Goal: Find specific page/section: Find specific page/section

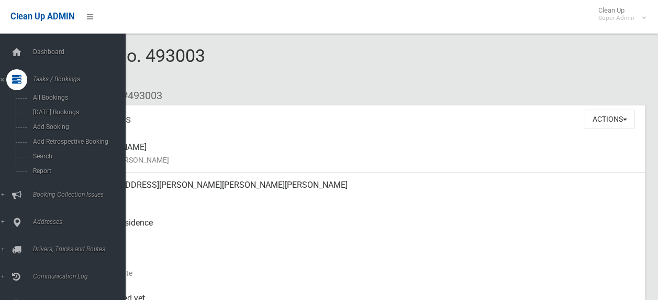
scroll to position [576, 0]
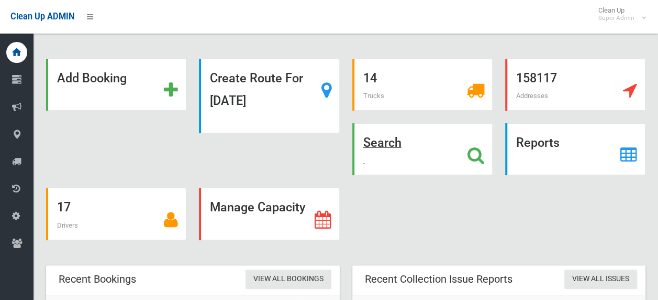
click at [473, 150] on icon at bounding box center [476, 155] width 17 height 18
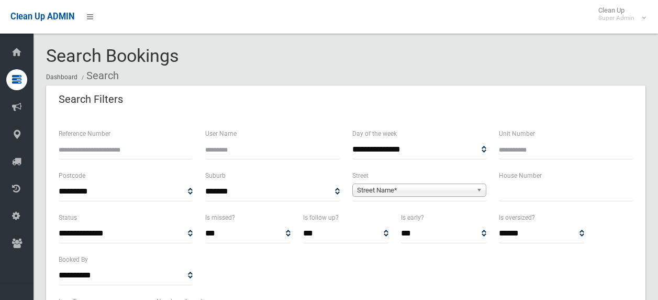
select select
click at [520, 192] on input "text" at bounding box center [566, 191] width 134 height 19
type input "***"
click at [454, 183] on link "Street Name*" at bounding box center [419, 189] width 134 height 13
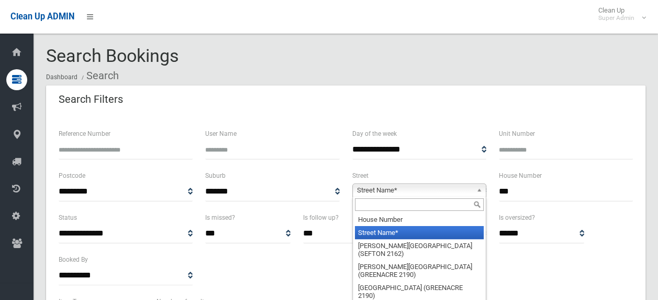
click at [428, 201] on input "text" at bounding box center [419, 204] width 129 height 13
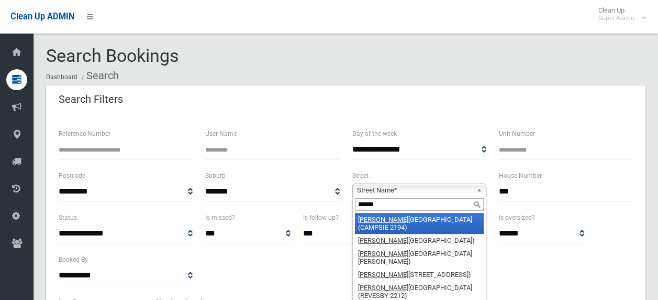
type input "******"
click at [431, 219] on li "Canter bury Road (CAMPSIE 2194)" at bounding box center [419, 223] width 129 height 21
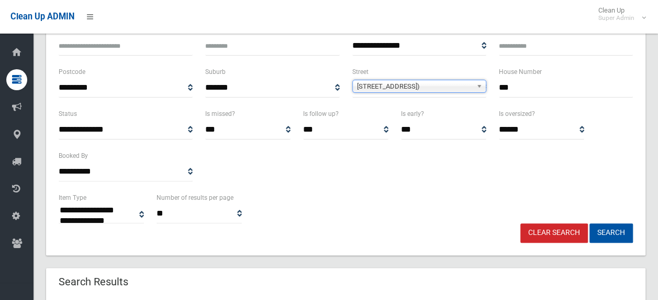
scroll to position [105, 0]
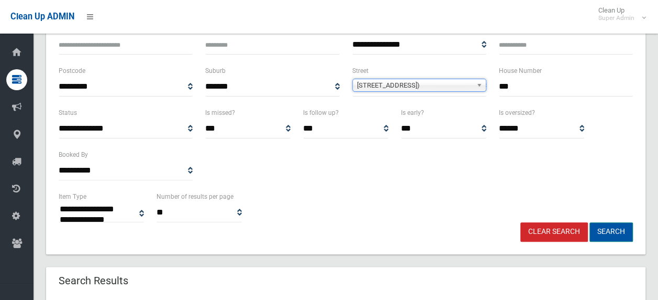
click at [627, 228] on button "Search" at bounding box center [611, 231] width 43 height 19
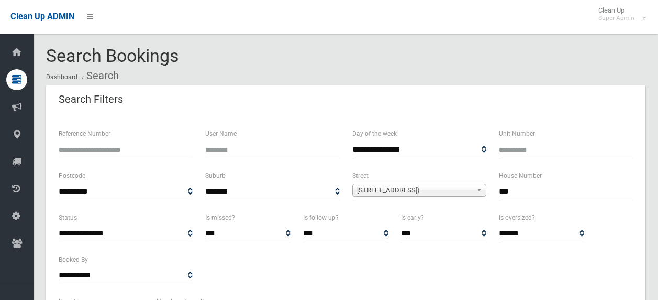
select select
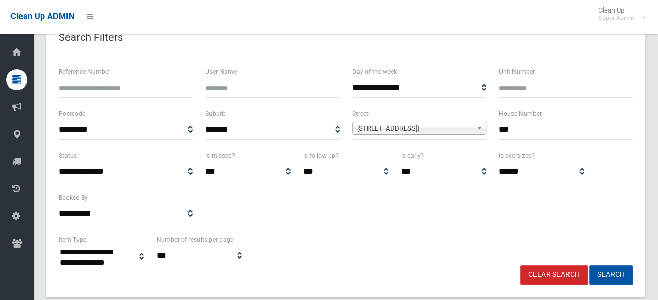
scroll to position [59, 0]
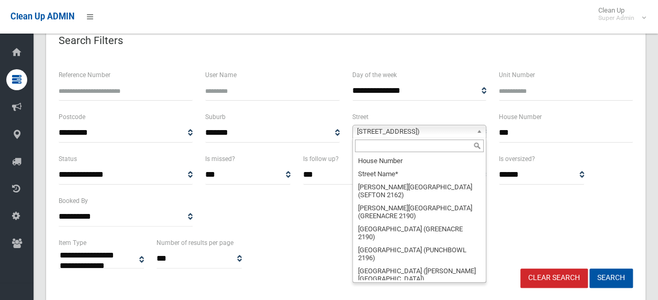
click at [434, 131] on span "Canterbury Road (CAMPSIE 2194)" at bounding box center [414, 131] width 115 height 13
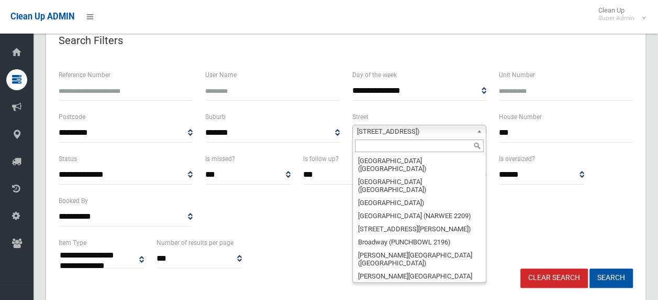
click at [433, 142] on input "text" at bounding box center [419, 145] width 129 height 13
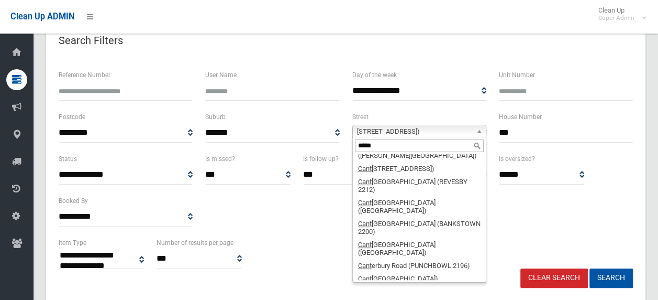
scroll to position [0, 0]
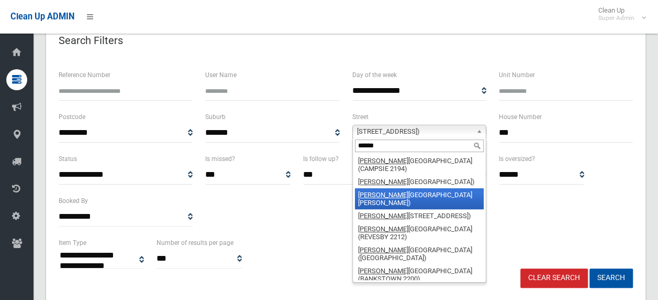
type input "******"
click at [431, 188] on li "Canter bury Road (BELMORE 2192)" at bounding box center [419, 198] width 129 height 21
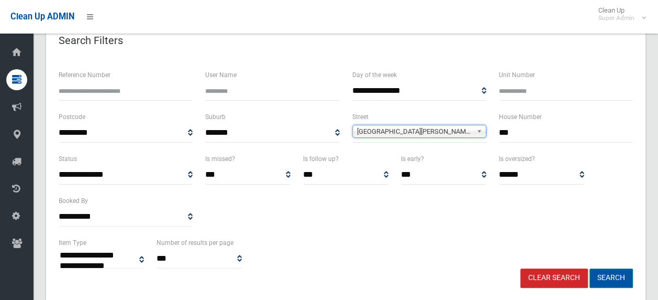
click at [614, 273] on button "Search" at bounding box center [611, 277] width 43 height 19
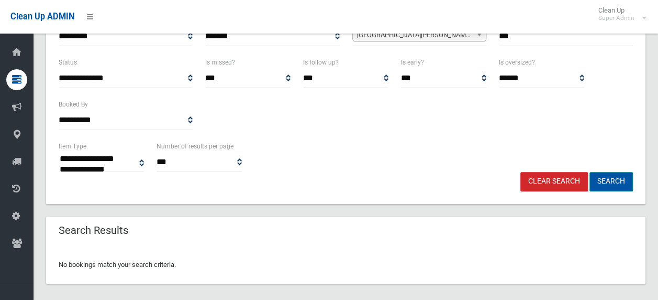
scroll to position [163, 0]
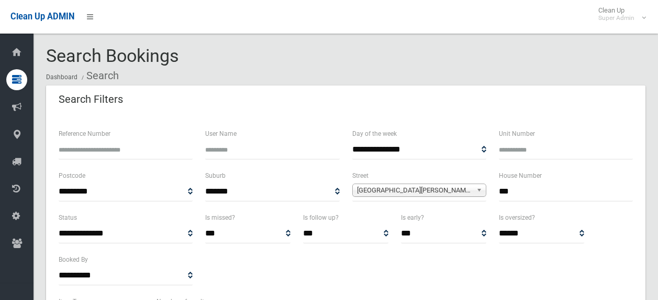
select select
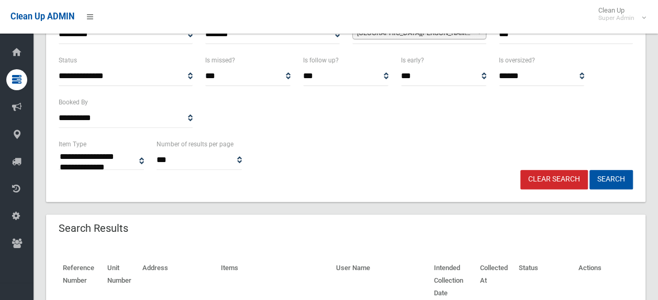
scroll to position [52, 0]
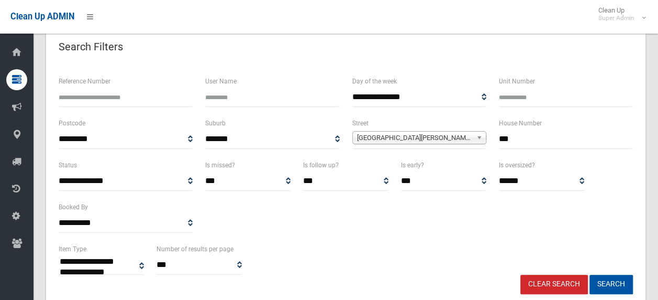
drag, startPoint x: 532, startPoint y: 140, endPoint x: 476, endPoint y: 132, distance: 56.1
click at [476, 132] on div "**********" at bounding box center [345, 138] width 587 height 42
type input "***"
click at [608, 282] on button "Search" at bounding box center [611, 283] width 43 height 19
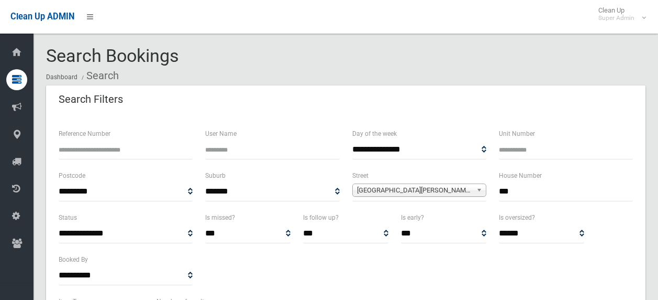
select select
